Goal: Information Seeking & Learning: Understand process/instructions

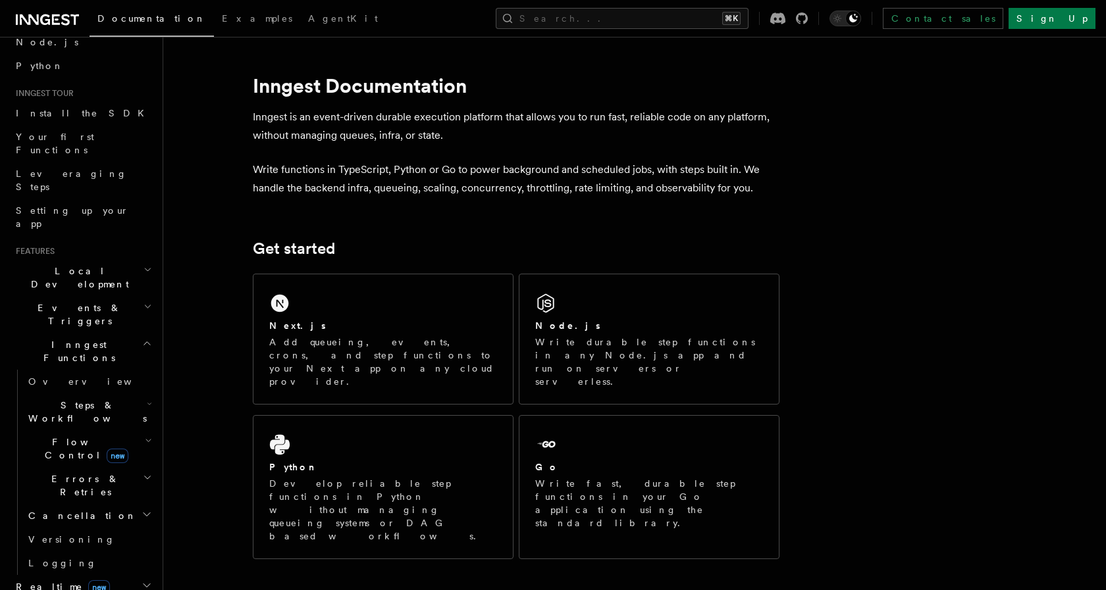
scroll to position [84, 0]
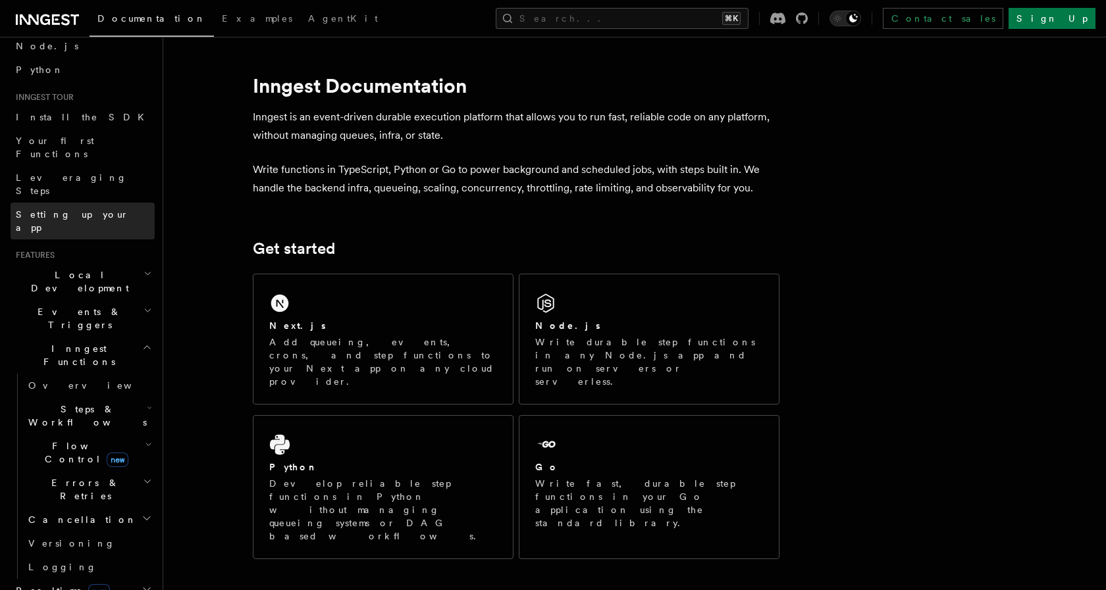
click at [84, 209] on span "Setting up your app" at bounding box center [72, 221] width 113 height 24
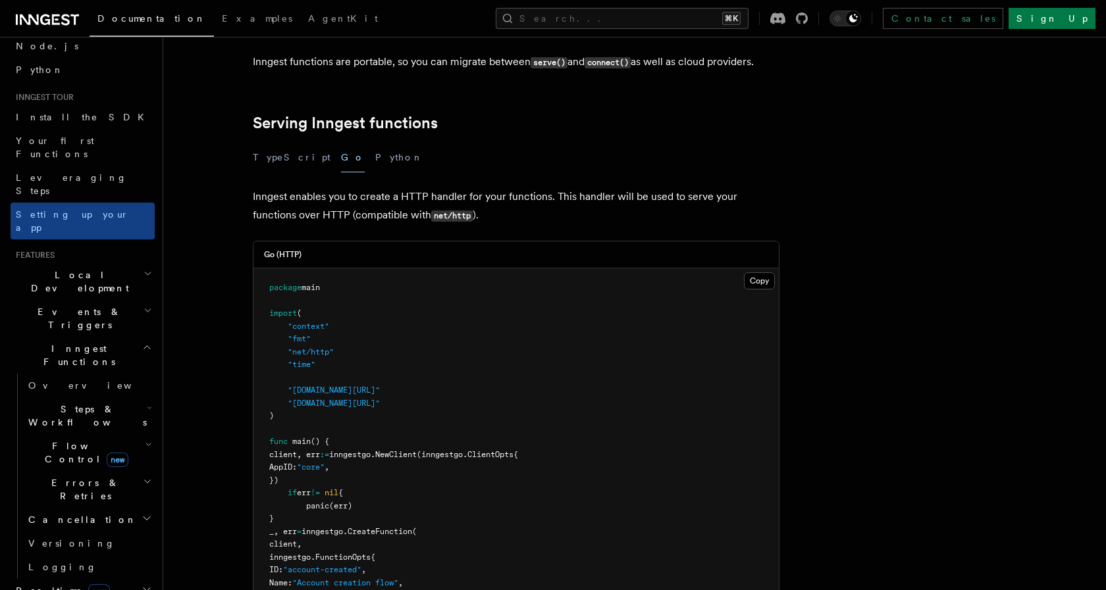
scroll to position [417, 0]
click at [758, 273] on button "Copy Copied" at bounding box center [759, 281] width 31 height 17
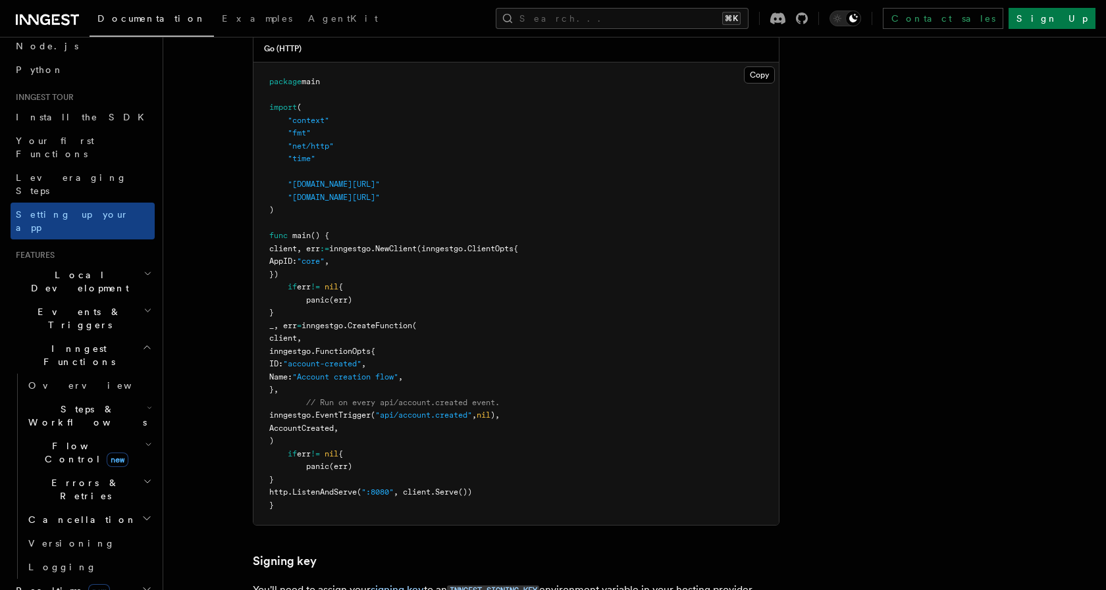
scroll to position [623, 0]
click at [72, 143] on span "Your first Functions" at bounding box center [55, 148] width 78 height 24
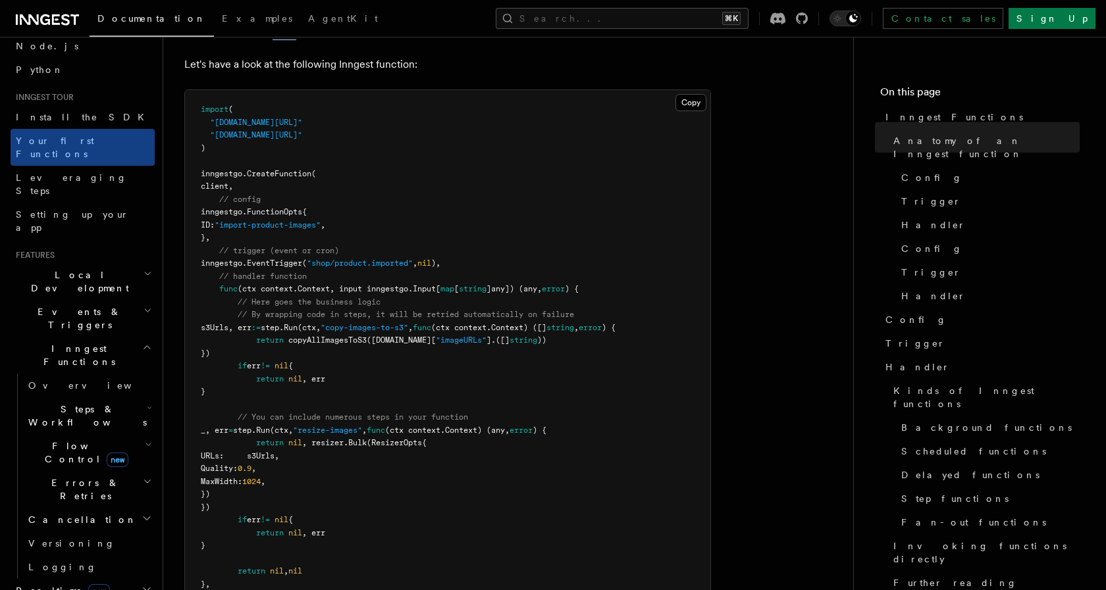
scroll to position [307, 0]
drag, startPoint x: 197, startPoint y: 152, endPoint x: 257, endPoint y: 569, distance: 421.0
click at [257, 569] on pre "import ( "[DOMAIN_NAME][URL]" "[DOMAIN_NAME][URL]" ) inngestgo. CreateFunction …" at bounding box center [447, 354] width 525 height 527
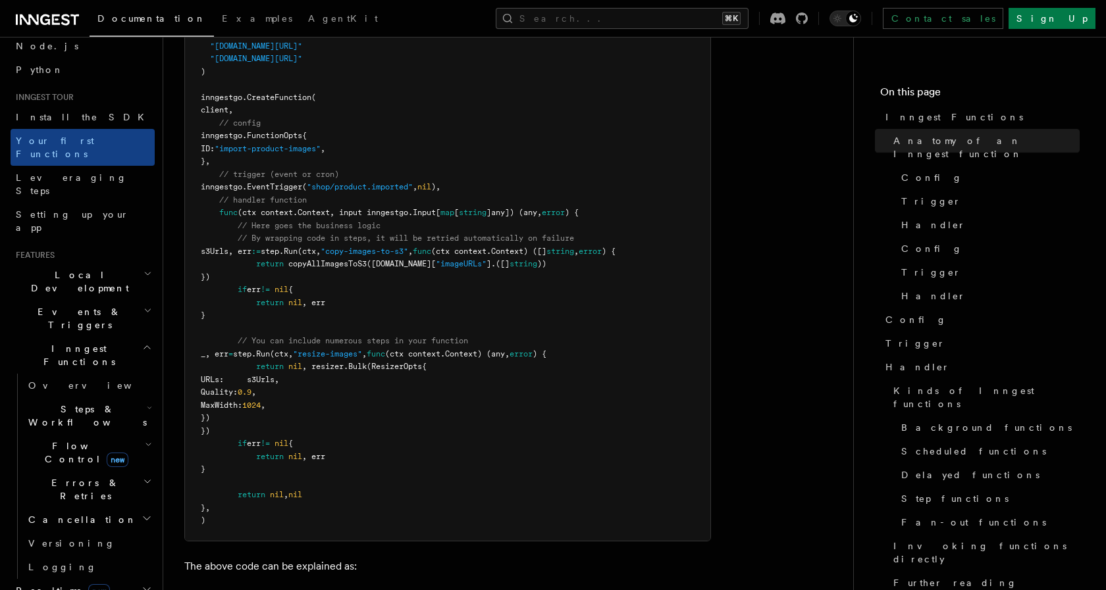
scroll to position [385, 0]
click at [238, 503] on pre "import ( "[DOMAIN_NAME][URL]" "[DOMAIN_NAME][URL]" ) inngestgo. CreateFunction …" at bounding box center [447, 276] width 525 height 527
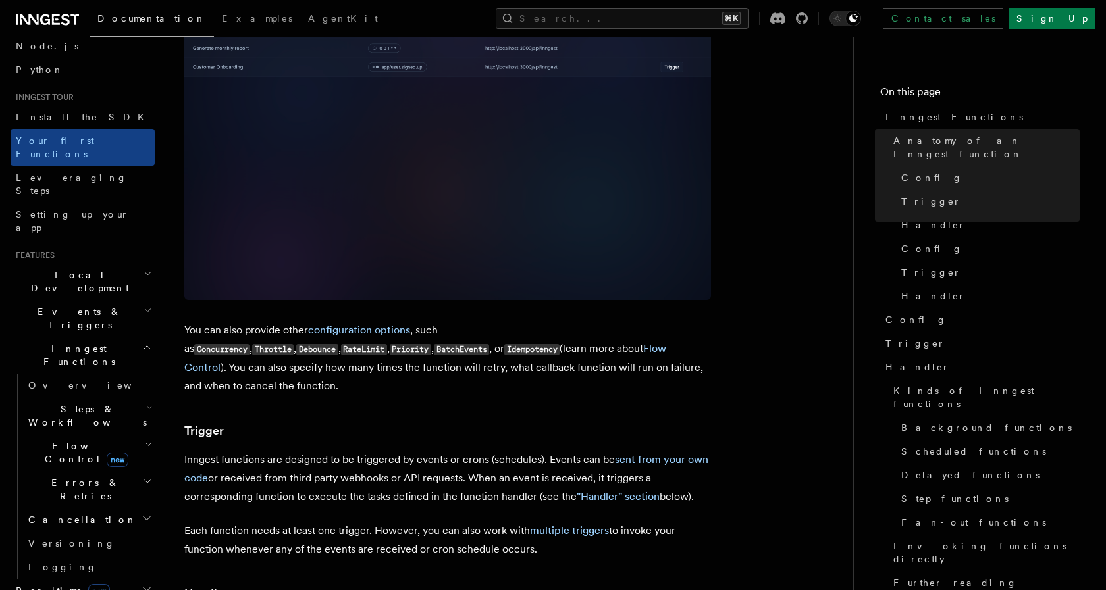
scroll to position [1237, 0]
click at [75, 209] on span "Setting up your app" at bounding box center [72, 221] width 113 height 24
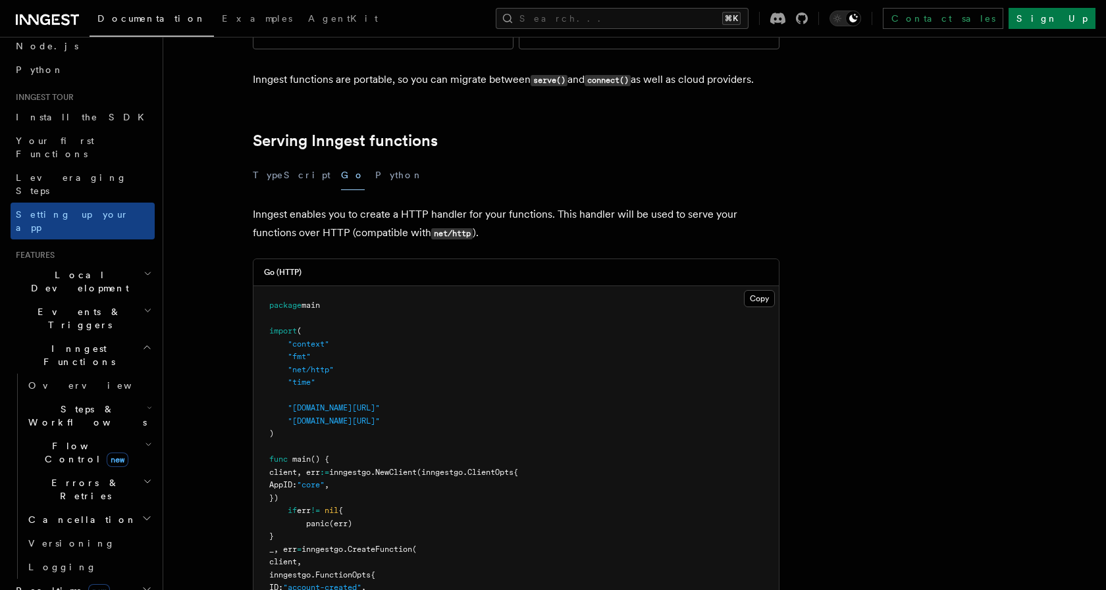
scroll to position [400, 0]
click at [132, 434] on h2 "Flow Control new" at bounding box center [89, 452] width 132 height 37
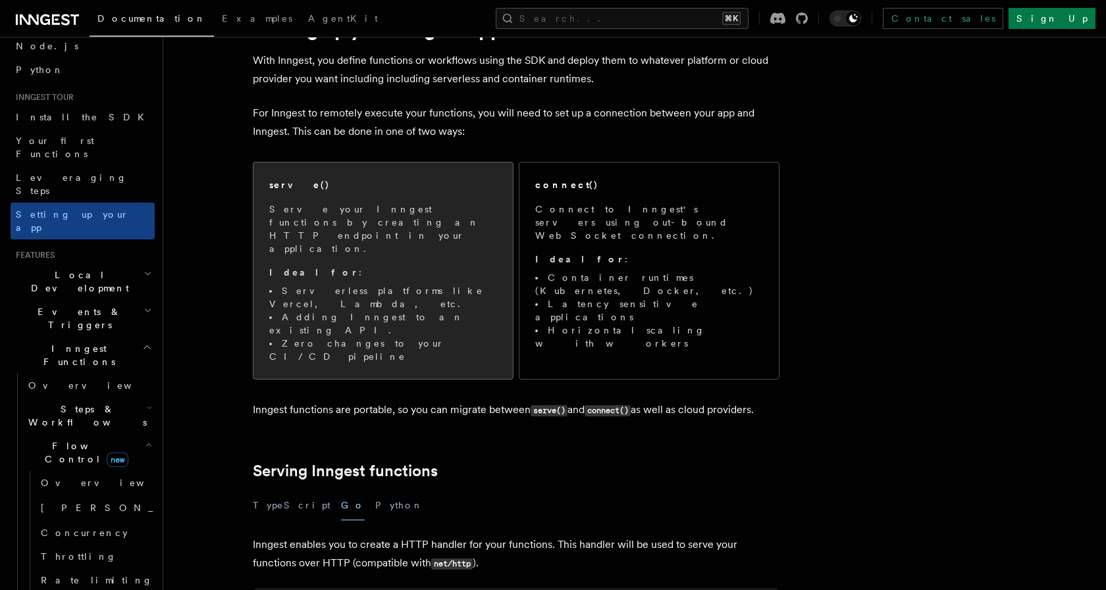
scroll to position [69, 0]
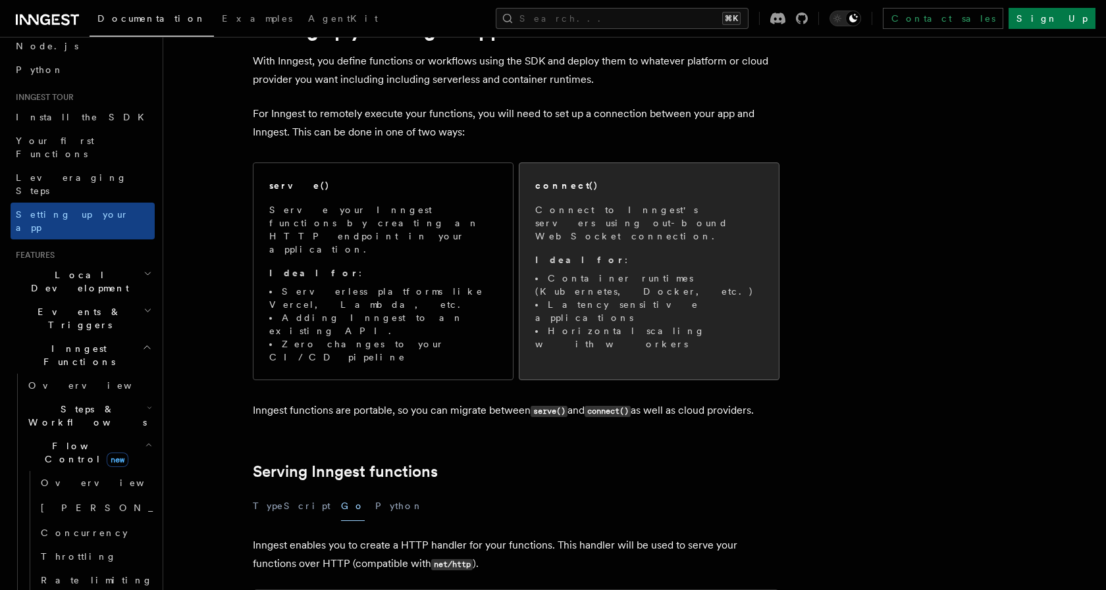
click at [608, 253] on p "Ideal for :" at bounding box center [649, 259] width 228 height 13
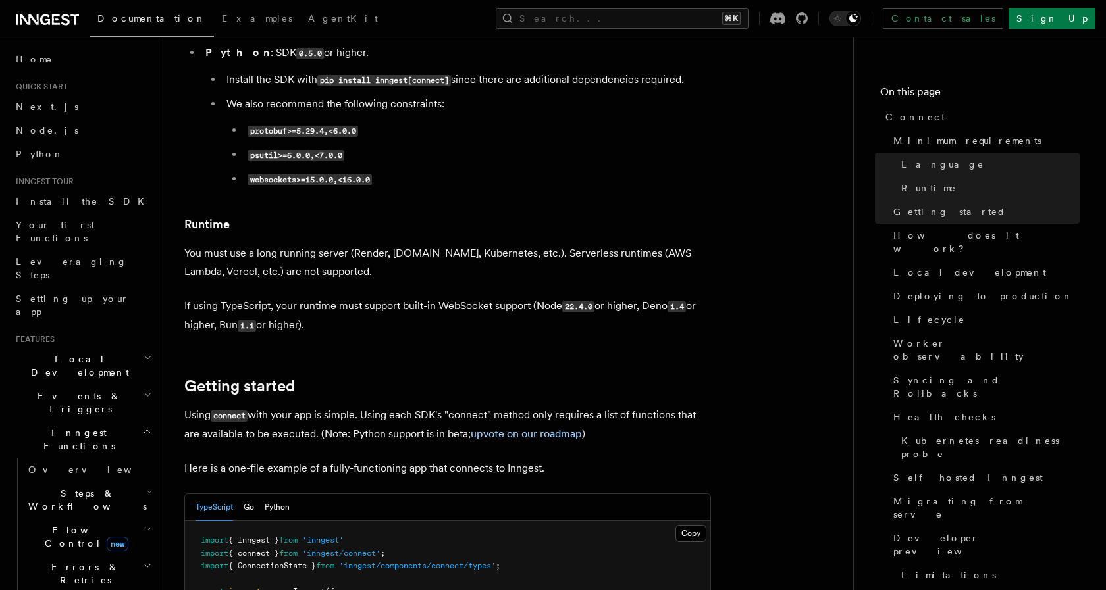
scroll to position [565, 0]
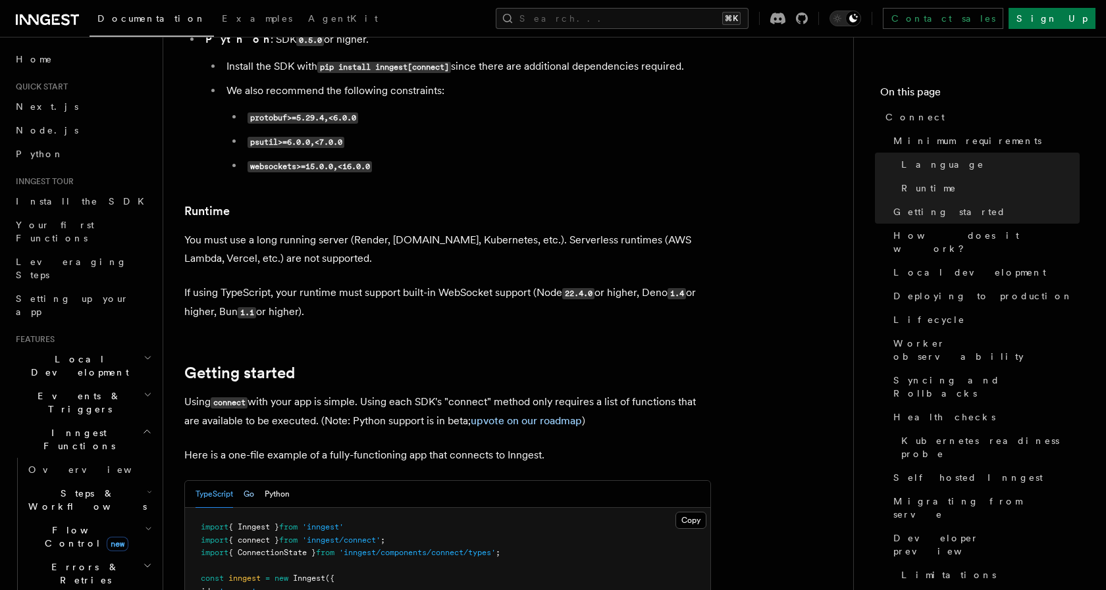
click at [247, 481] on button "Go" at bounding box center [249, 494] width 11 height 27
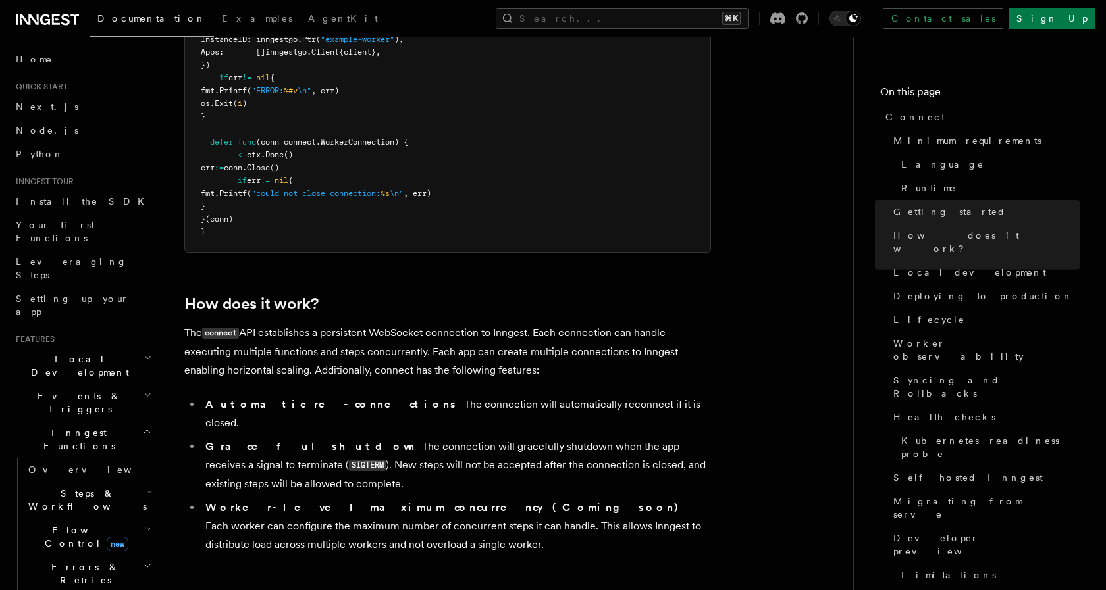
scroll to position [1502, 0]
